Goal: Task Accomplishment & Management: Manage account settings

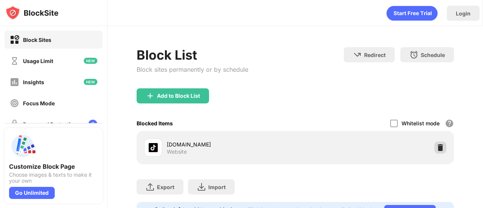
click at [436, 144] on img at bounding box center [440, 148] width 8 height 8
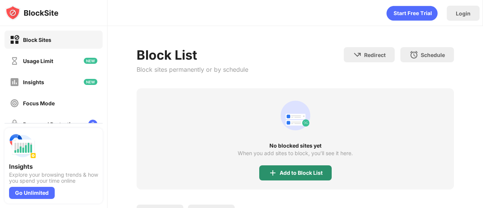
click at [305, 169] on div "Add to Block List" at bounding box center [295, 172] width 72 height 15
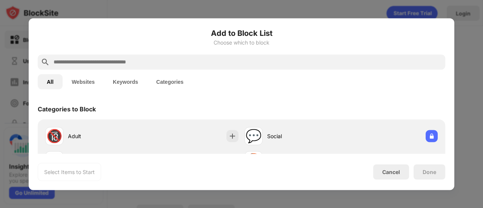
click at [122, 64] on input "text" at bounding box center [247, 61] width 389 height 9
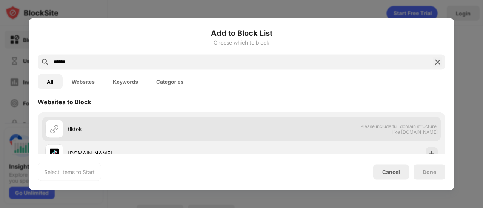
scroll to position [25, 0]
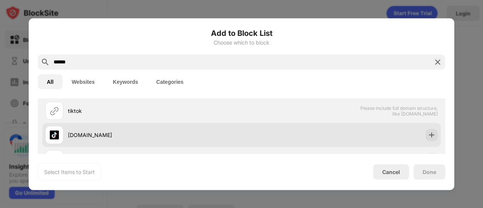
type input "******"
click at [221, 132] on div "[DOMAIN_NAME]" at bounding box center [154, 135] width 173 height 8
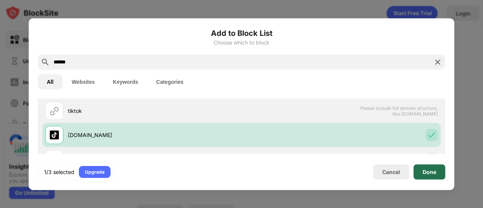
click at [434, 170] on div "Done" at bounding box center [429, 172] width 14 height 6
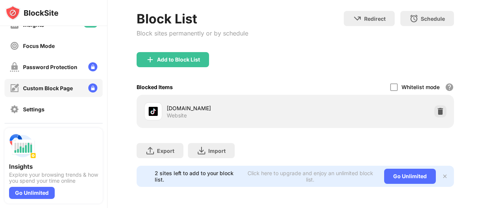
scroll to position [61, 0]
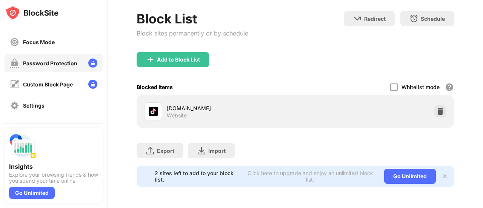
click at [55, 61] on div "Password Protection" at bounding box center [50, 63] width 54 height 6
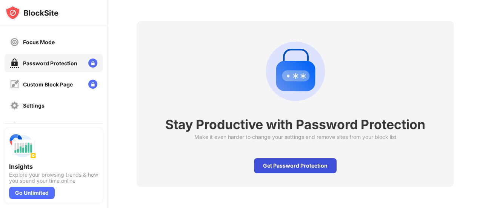
click at [281, 161] on div "Get Password Protection" at bounding box center [295, 165] width 83 height 15
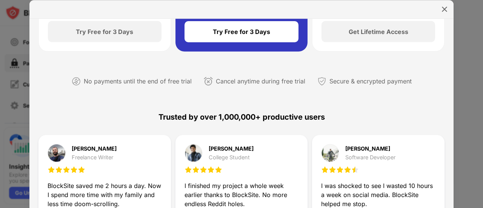
scroll to position [358, 0]
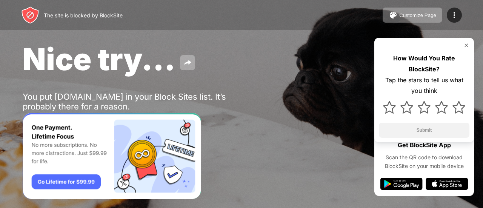
click at [468, 45] on img at bounding box center [466, 45] width 6 height 6
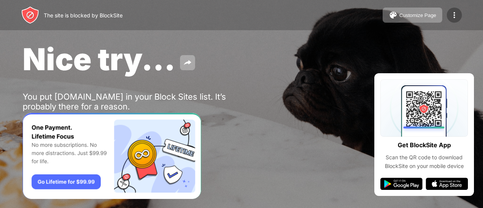
click at [453, 15] on img at bounding box center [454, 15] width 9 height 9
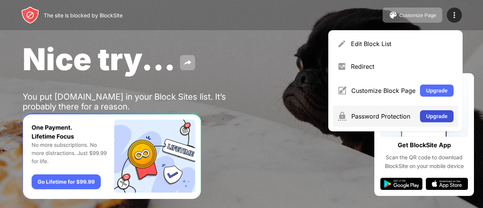
click at [434, 115] on button "Upgrade" at bounding box center [437, 116] width 34 height 12
